Goal: Task Accomplishment & Management: Manage account settings

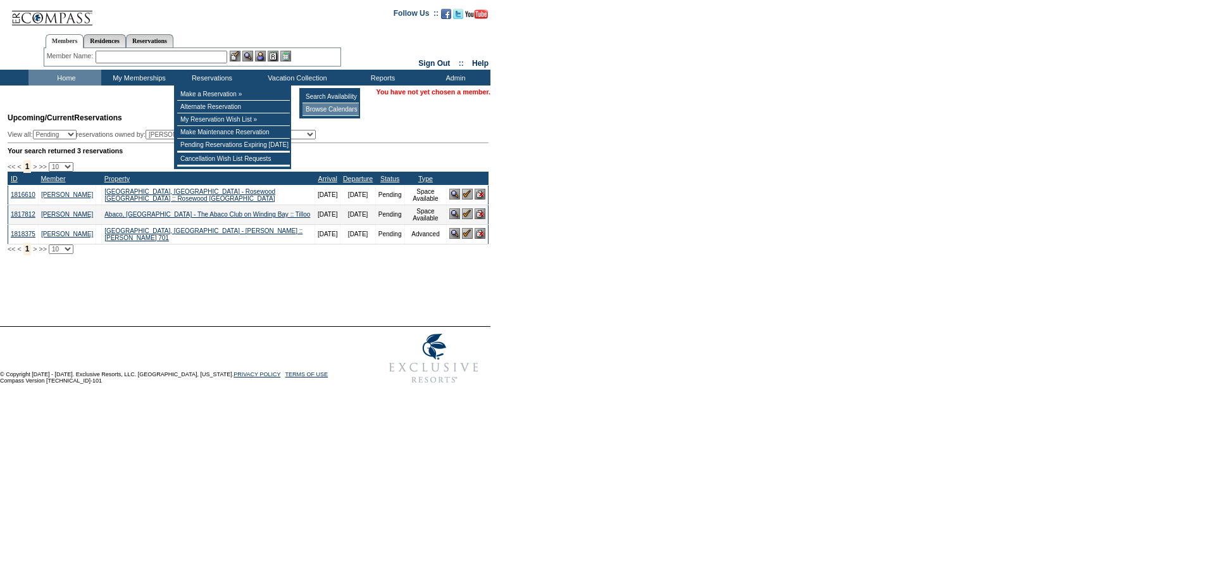
click at [325, 112] on td "Browse Calendars" at bounding box center [331, 109] width 56 height 13
click at [200, 57] on input "text" at bounding box center [162, 57] width 132 height 13
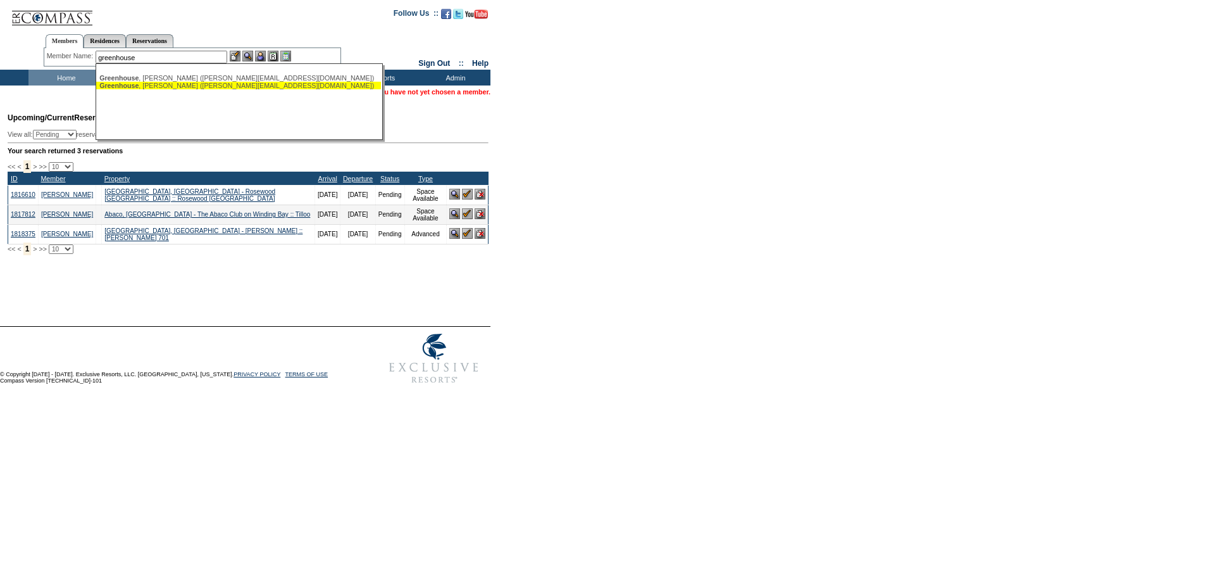
click at [193, 85] on div "[PERSON_NAME][DATE] ([PERSON_NAME][EMAIL_ADDRESS][DOMAIN_NAME])" at bounding box center [238, 86] width 278 height 8
type input "[PERSON_NAME][DATE] ([PERSON_NAME][EMAIL_ADDRESS][DOMAIN_NAME])"
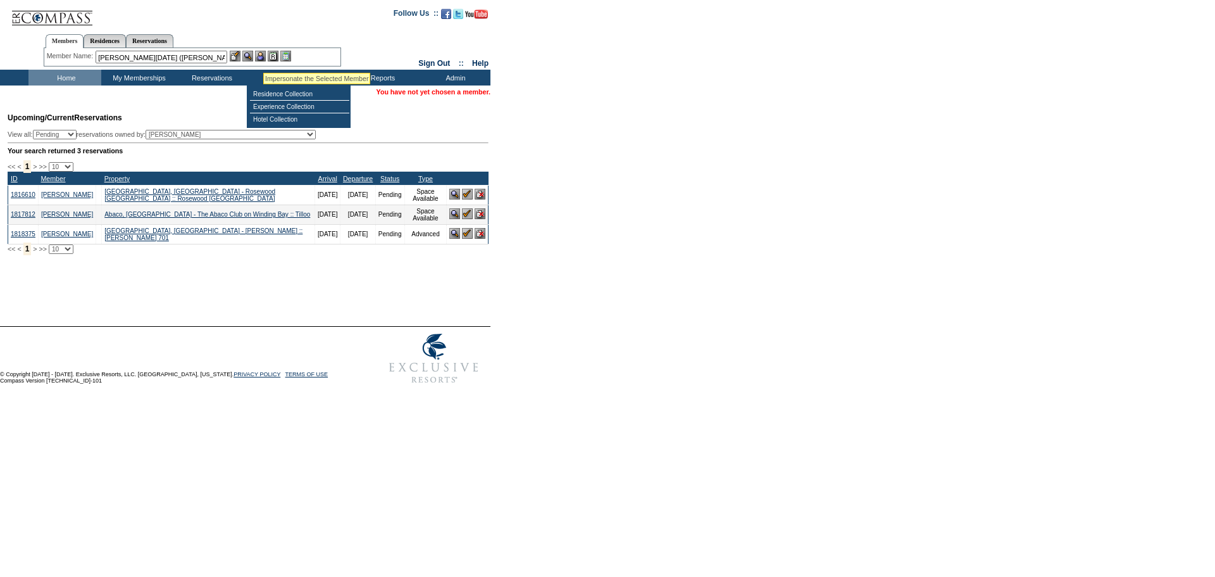
click at [263, 57] on img at bounding box center [260, 56] width 11 height 11
click at [248, 58] on img at bounding box center [247, 56] width 11 height 11
